Goal: Find specific page/section: Find specific page/section

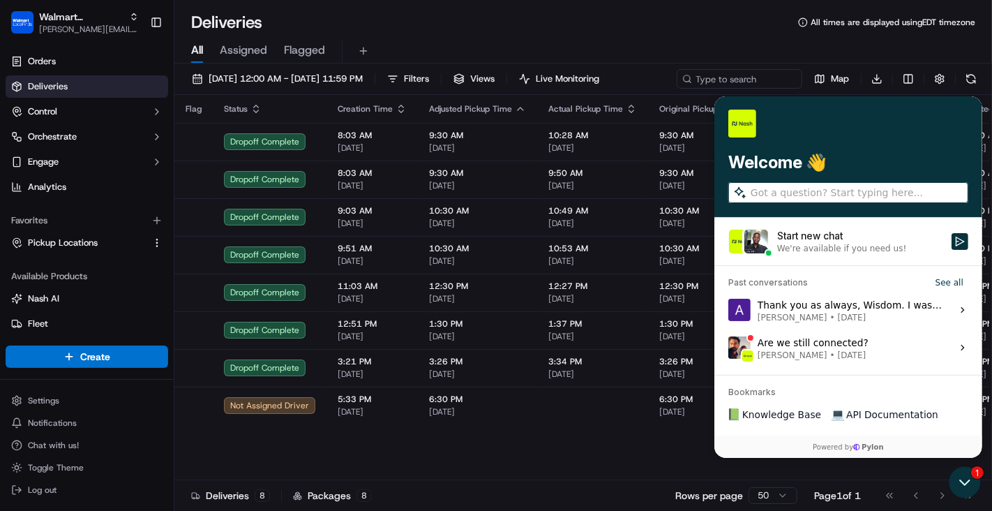
click at [713, 33] on div "All Assigned Flagged" at bounding box center [583, 48] width 818 height 30
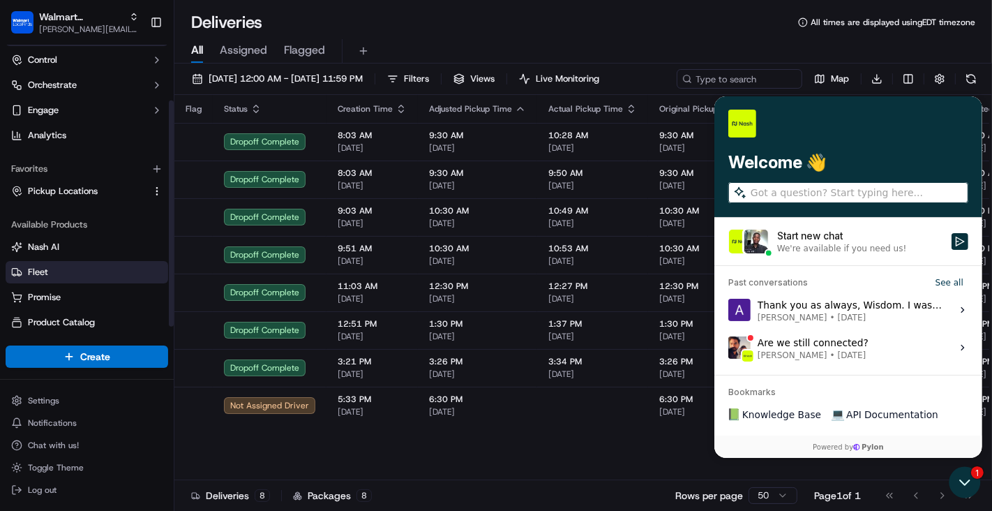
scroll to position [81, 0]
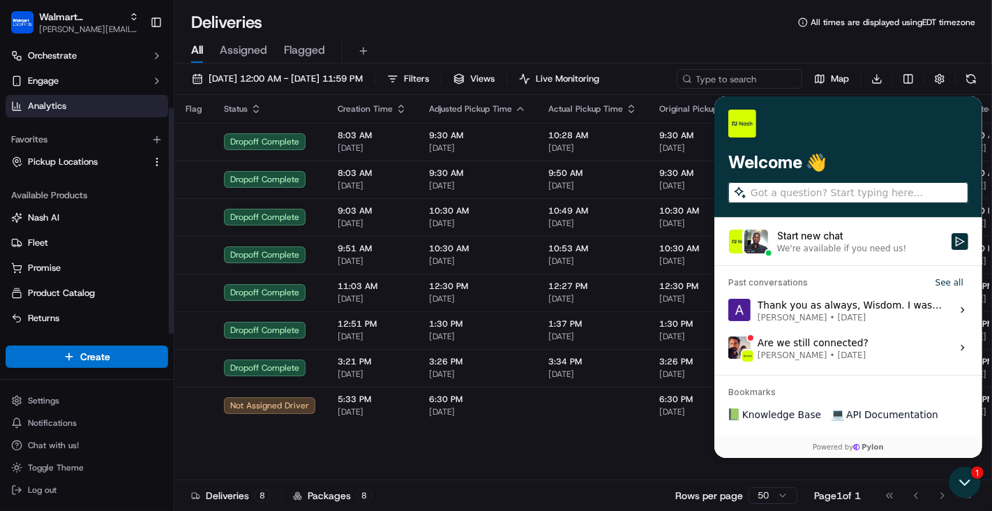
click at [54, 114] on link "Analytics" at bounding box center [87, 106] width 163 height 22
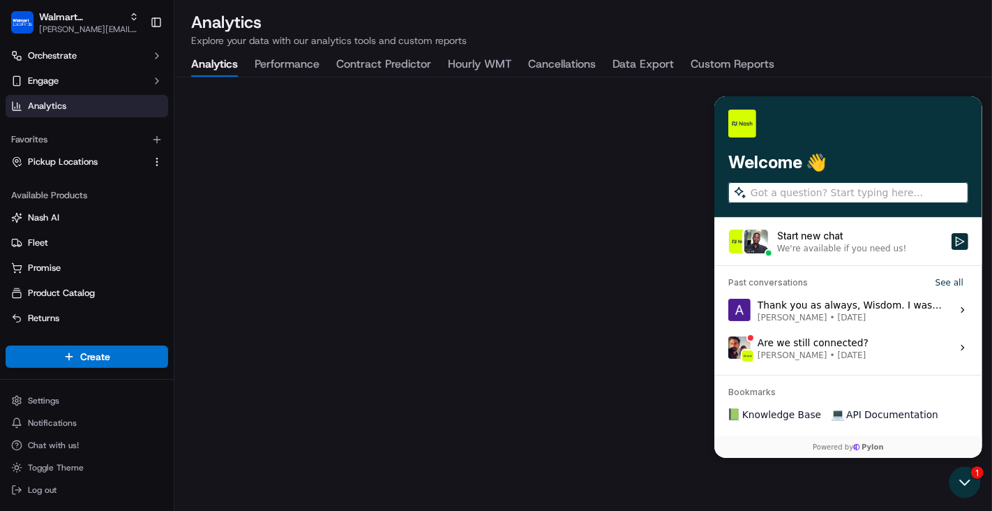
click at [647, 68] on button "Data Export" at bounding box center [642, 65] width 61 height 24
click at [971, 481] on icon "Open customer support" at bounding box center [964, 481] width 35 height 35
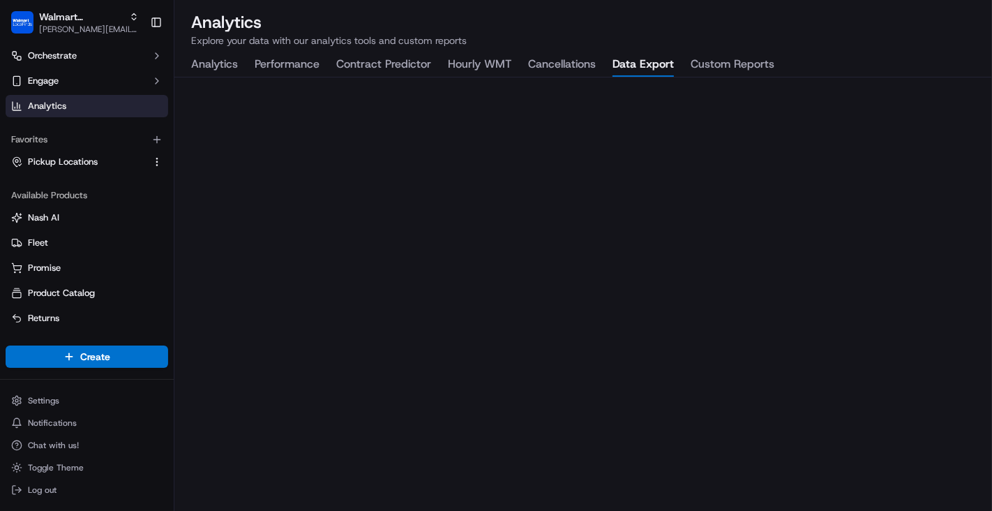
click at [223, 63] on button "Analytics" at bounding box center [214, 65] width 47 height 24
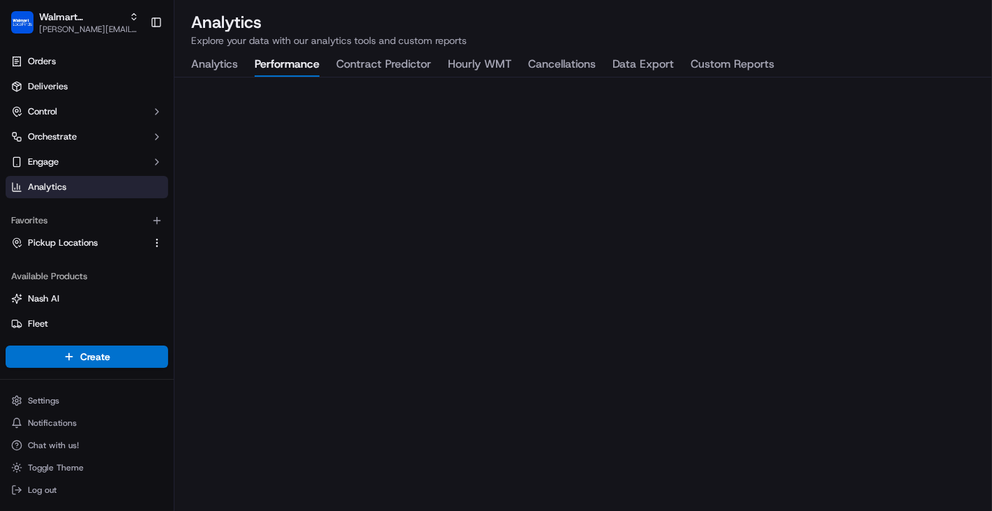
click at [273, 71] on button "Performance" at bounding box center [287, 65] width 65 height 24
click at [348, 64] on button "Contract Predictor" at bounding box center [383, 65] width 95 height 24
click at [456, 64] on button "Hourly WMT" at bounding box center [479, 65] width 63 height 24
click at [521, 64] on div "Analytics Performance Contract Predictor Hourly WMT Cancellations Data Export C…" at bounding box center [482, 65] width 617 height 24
click at [573, 64] on button "Cancellations" at bounding box center [562, 65] width 68 height 24
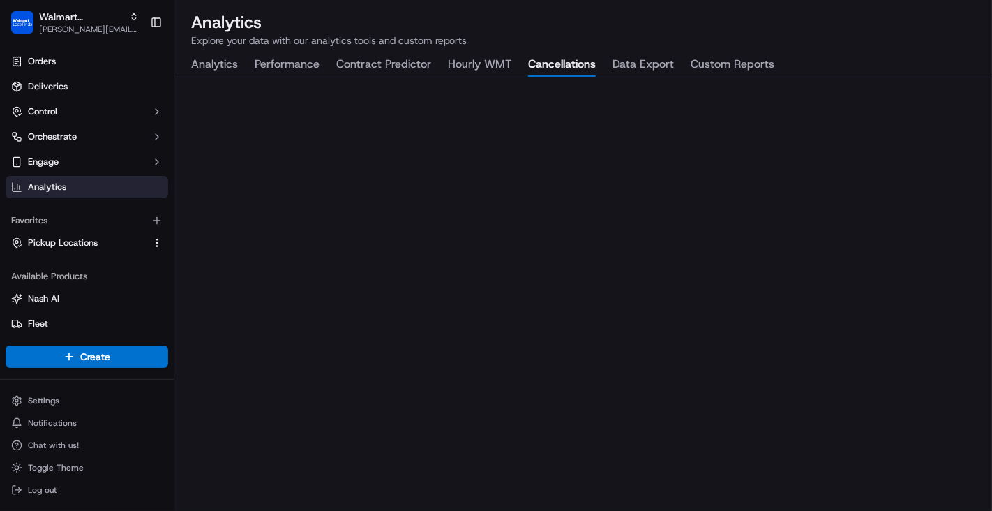
click at [634, 67] on button "Data Export" at bounding box center [642, 65] width 61 height 24
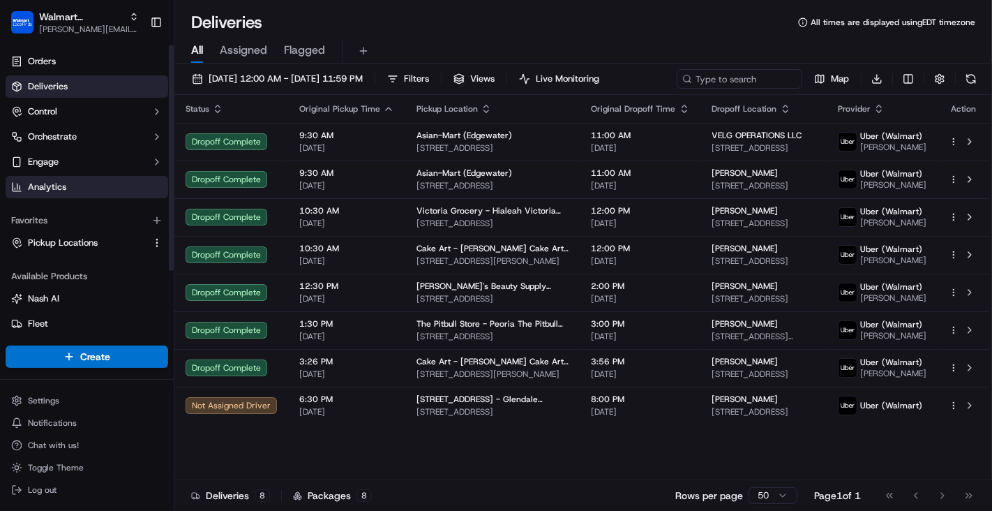
click at [66, 193] on link "Analytics" at bounding box center [87, 187] width 163 height 22
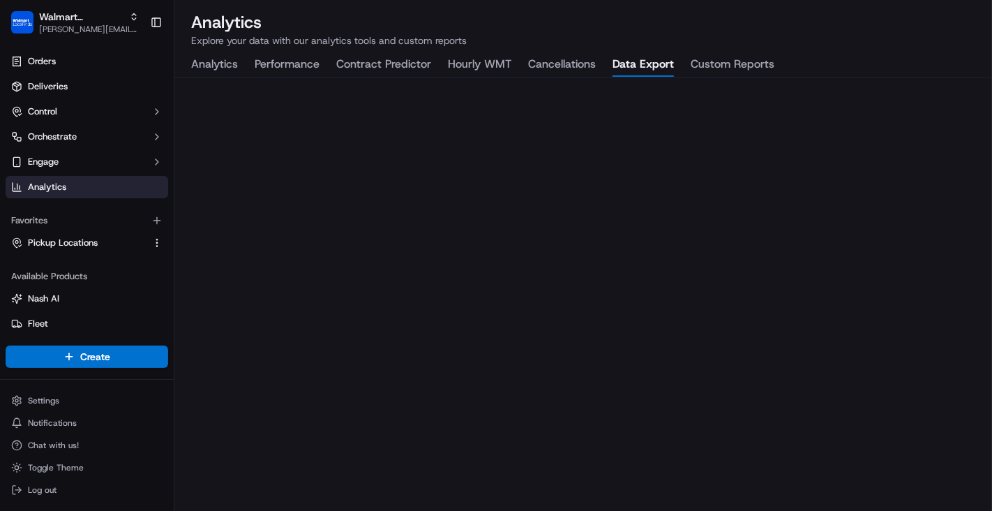
click at [657, 68] on button "Data Export" at bounding box center [642, 65] width 61 height 24
